Goal: Information Seeking & Learning: Find specific fact

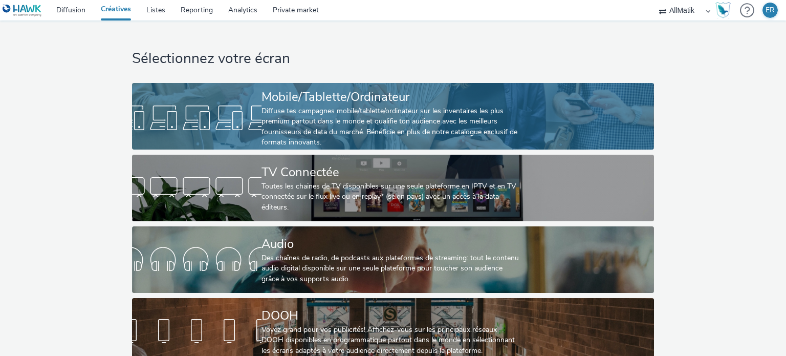
click at [293, 121] on div "Diffuse tes campagnes mobile/tablette/ordinateur sur les inventaires les plus p…" at bounding box center [390, 127] width 259 height 42
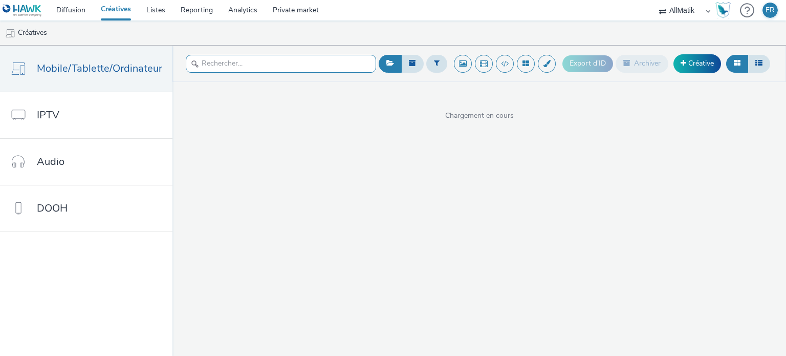
click at [265, 60] on input "text" at bounding box center [281, 64] width 190 height 18
type input "friends"
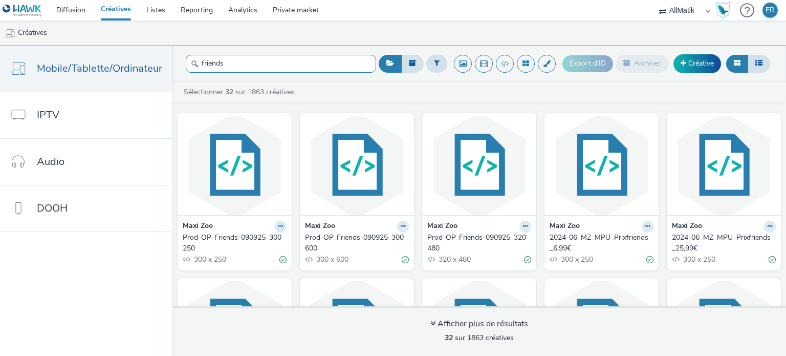
click at [308, 66] on input "friends" at bounding box center [281, 64] width 190 height 18
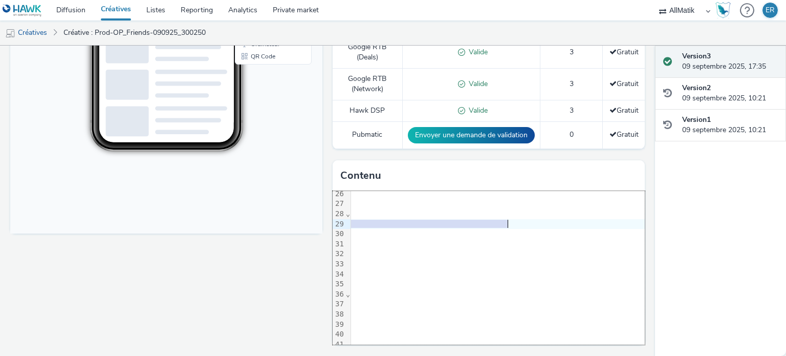
scroll to position [255, 304]
drag, startPoint x: 385, startPoint y: 225, endPoint x: 441, endPoint y: 223, distance: 56.8
click at [223, 223] on span ""[URL][DOMAIN_NAME]"" at bounding box center [180, 223] width 86 height 8
copy span "[URL][DOMAIN_NAME]"
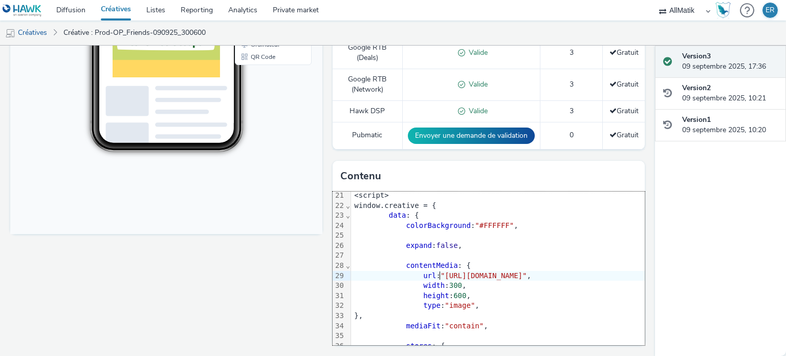
scroll to position [204, 0]
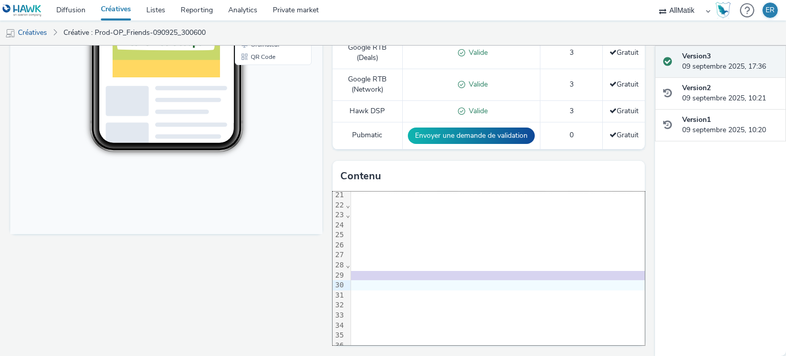
drag, startPoint x: 437, startPoint y: 285, endPoint x: 525, endPoint y: 283, distance: 87.5
click at [334, 279] on span ""https://cdn.tabmo.io/creatives/upload/sept-25/1757431196399/300_600-Friends-v2…" at bounding box center [290, 275] width 86 height 8
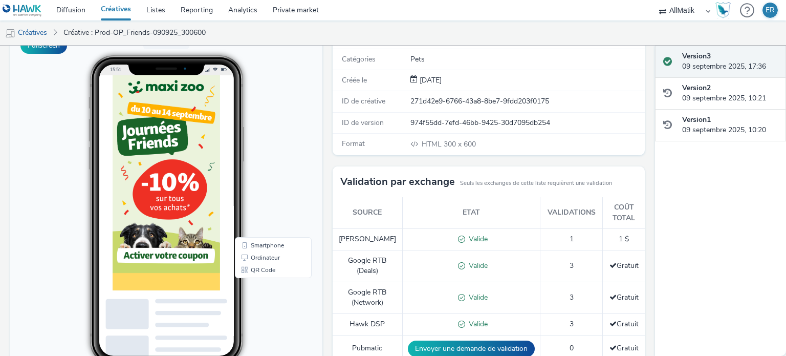
scroll to position [94, 0]
